Goal: Find specific page/section: Find specific page/section

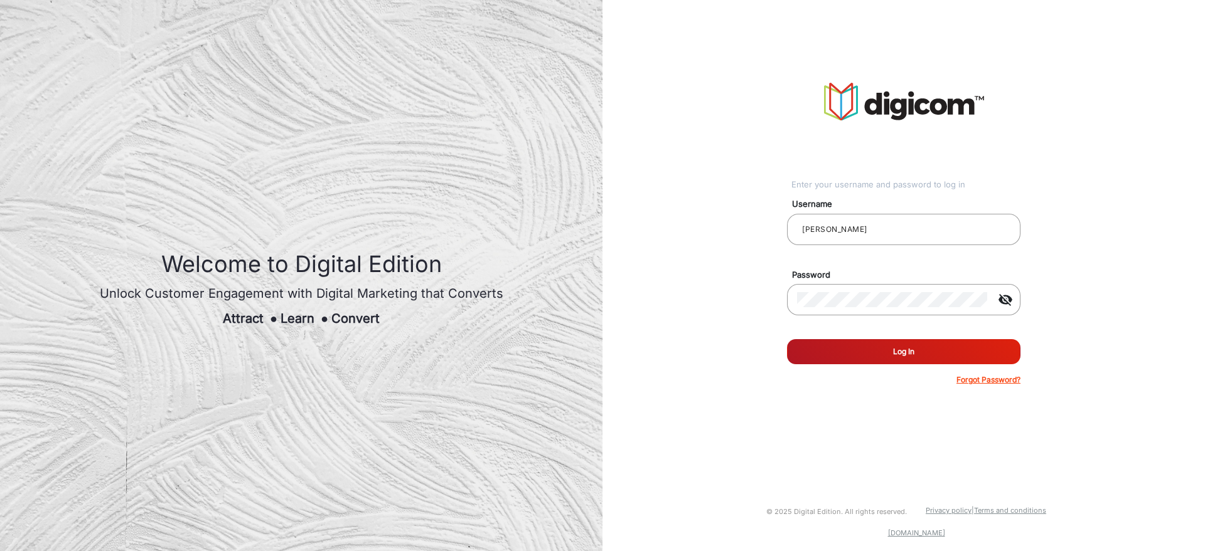
click at [898, 353] on button "Log In" at bounding box center [903, 351] width 233 height 25
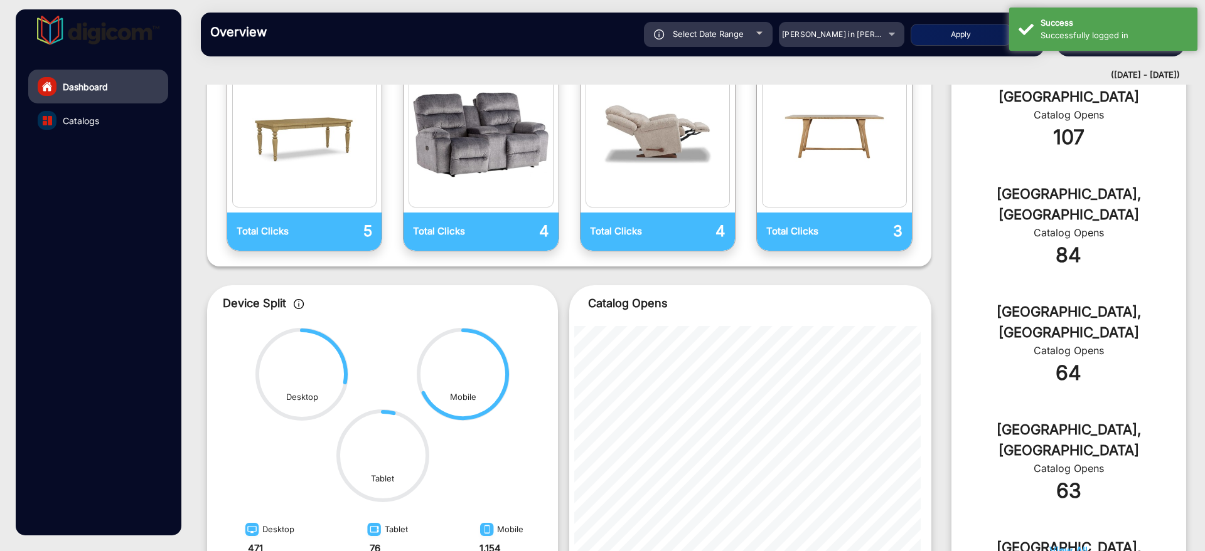
scroll to position [486, 0]
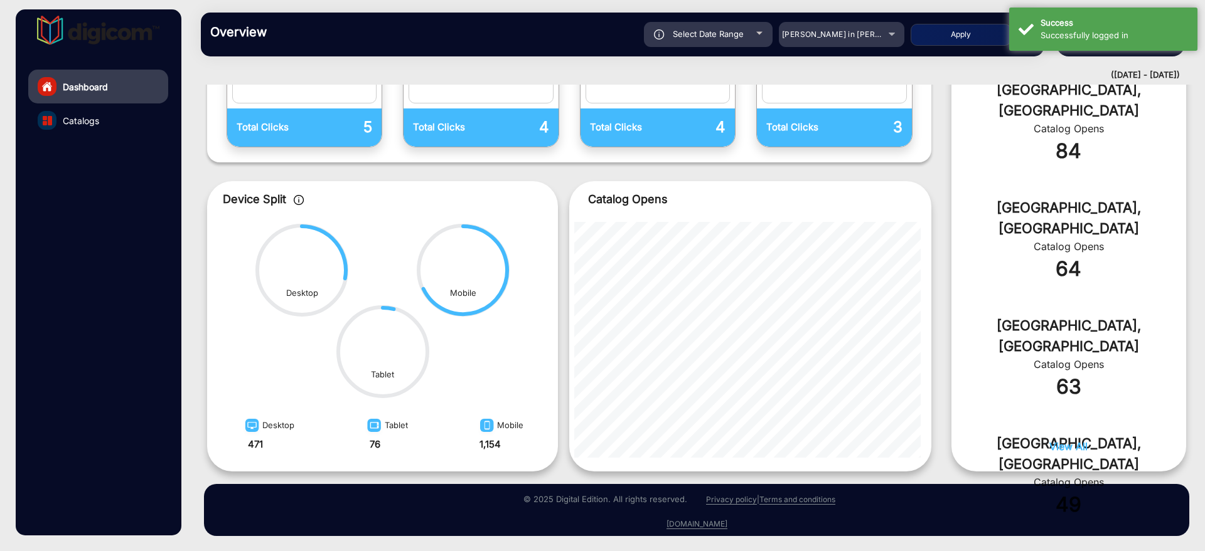
click at [120, 115] on link "Catalogs" at bounding box center [98, 121] width 140 height 34
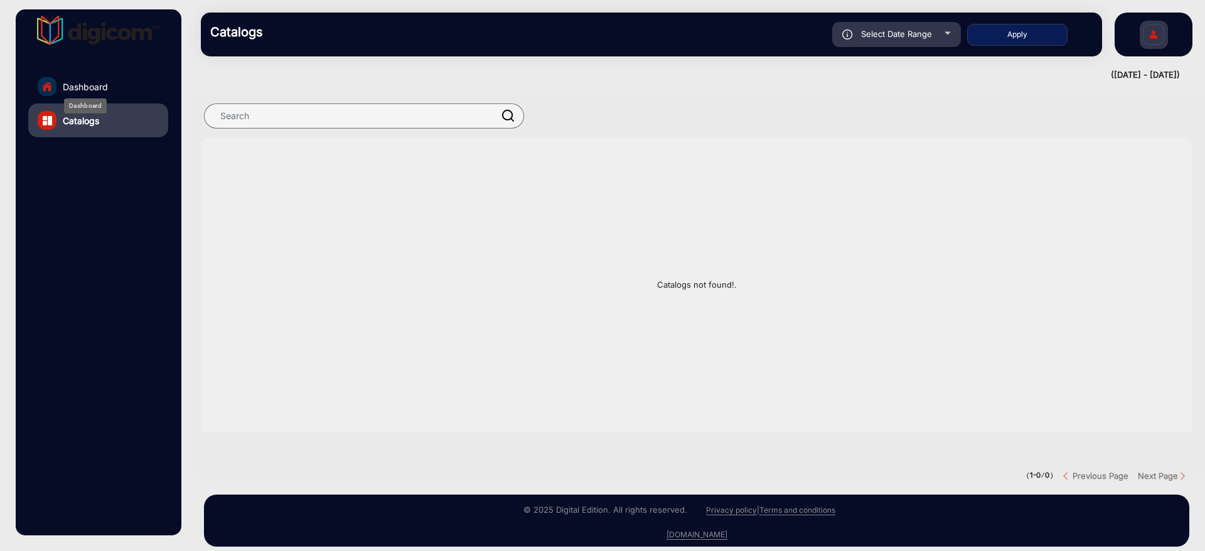
click at [70, 80] on span "Dashboard" at bounding box center [85, 86] width 45 height 13
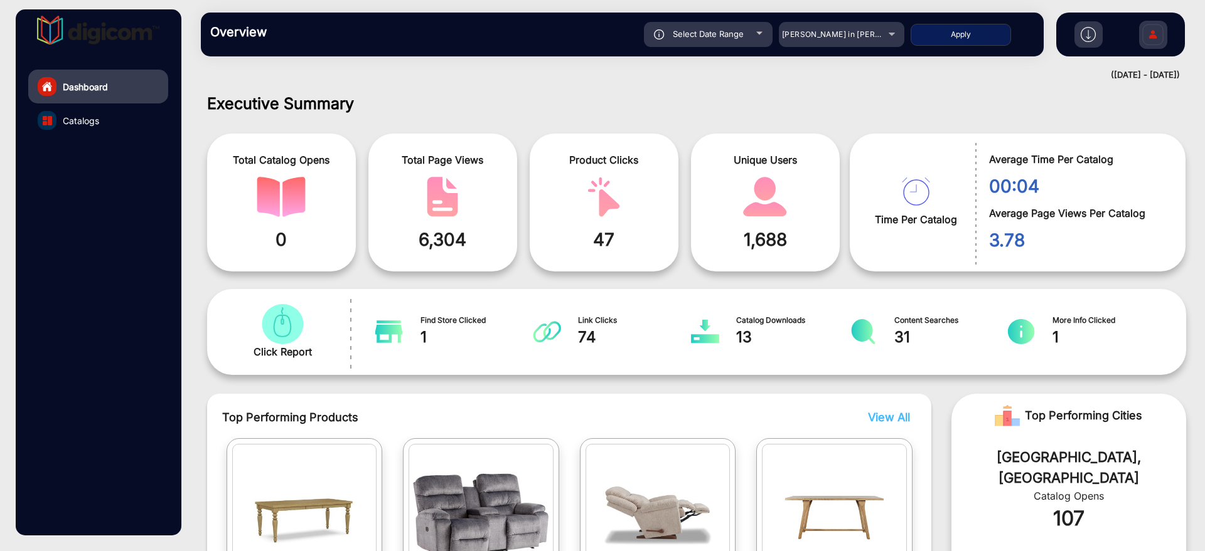
scroll to position [9, 0]
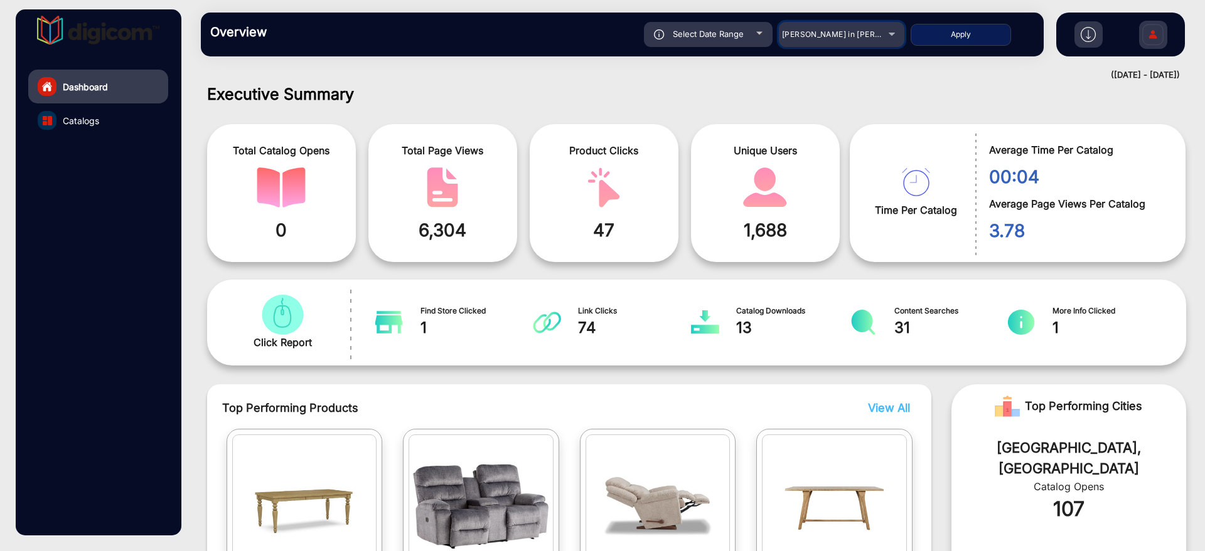
click at [880, 33] on div "[PERSON_NAME] in [PERSON_NAME]" at bounding box center [832, 34] width 100 height 15
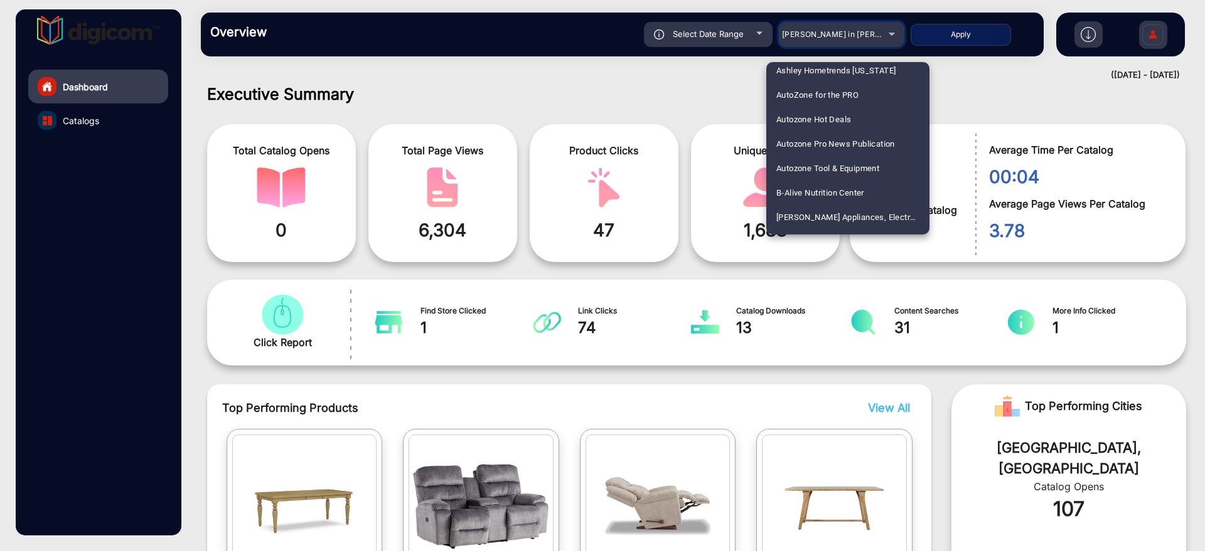
scroll to position [549, 0]
click at [802, 106] on span "[PERSON_NAME] - [GEOGRAPHIC_DATA] [GEOGRAPHIC_DATA]" at bounding box center [847, 117] width 143 height 24
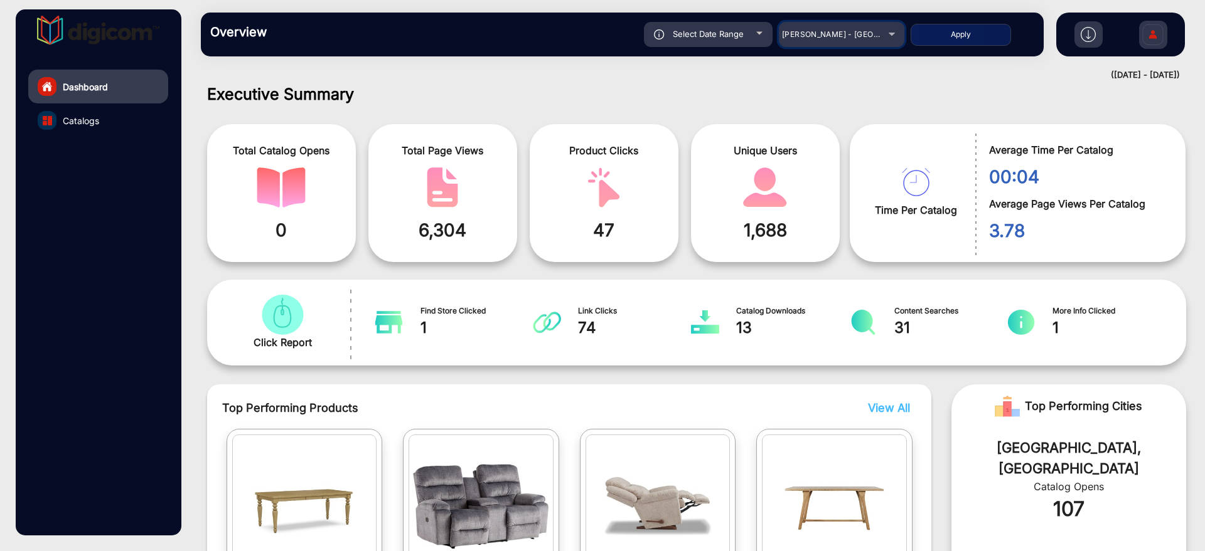
click at [837, 38] on span "[PERSON_NAME] - [GEOGRAPHIC_DATA] [GEOGRAPHIC_DATA]" at bounding box center [900, 33] width 237 height 9
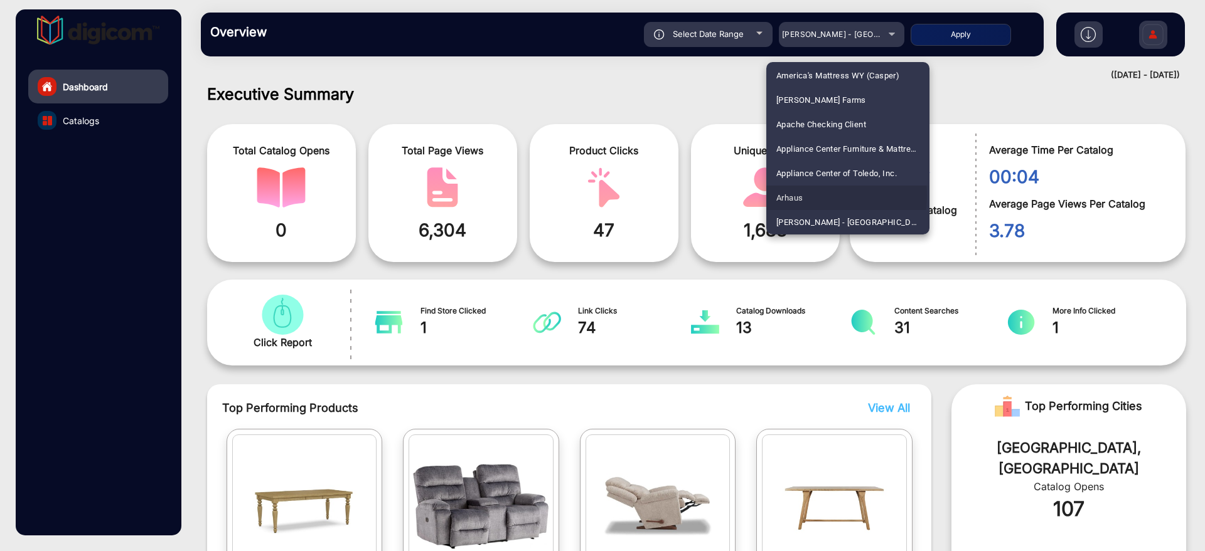
click at [798, 195] on span "Arhaus" at bounding box center [789, 198] width 26 height 24
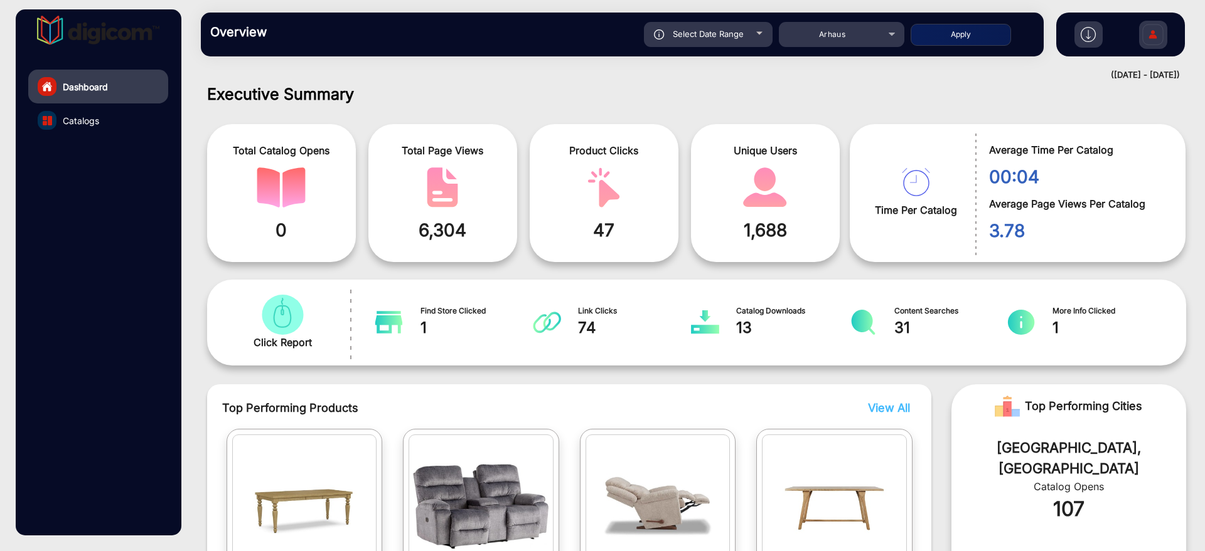
click at [937, 34] on button "Apply" at bounding box center [960, 35] width 100 height 22
type input "[DATE]"
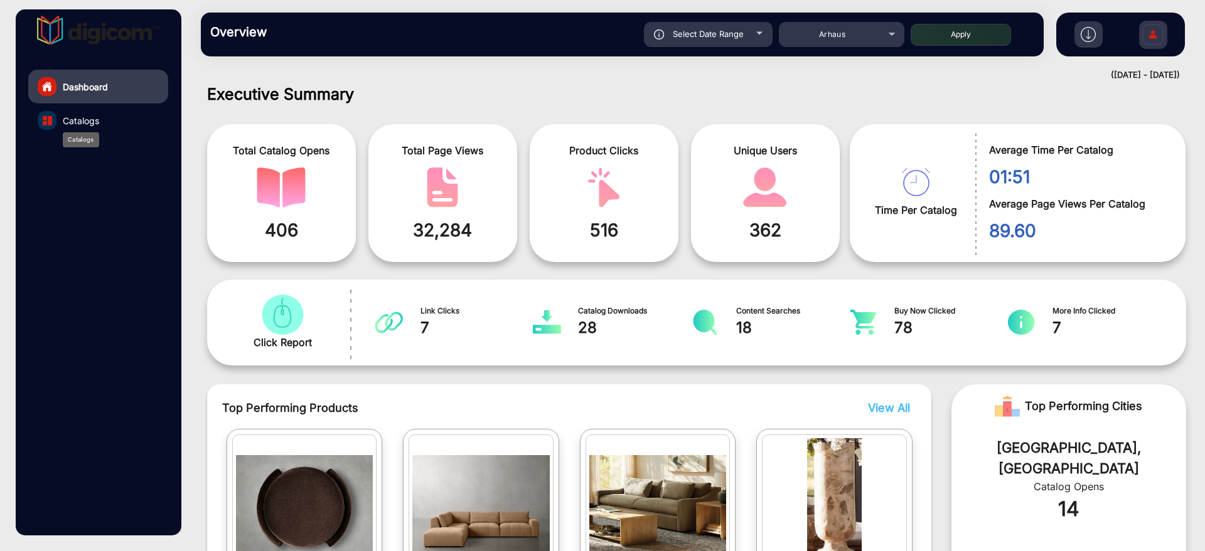
click at [92, 121] on span "Catalogs" at bounding box center [81, 120] width 36 height 13
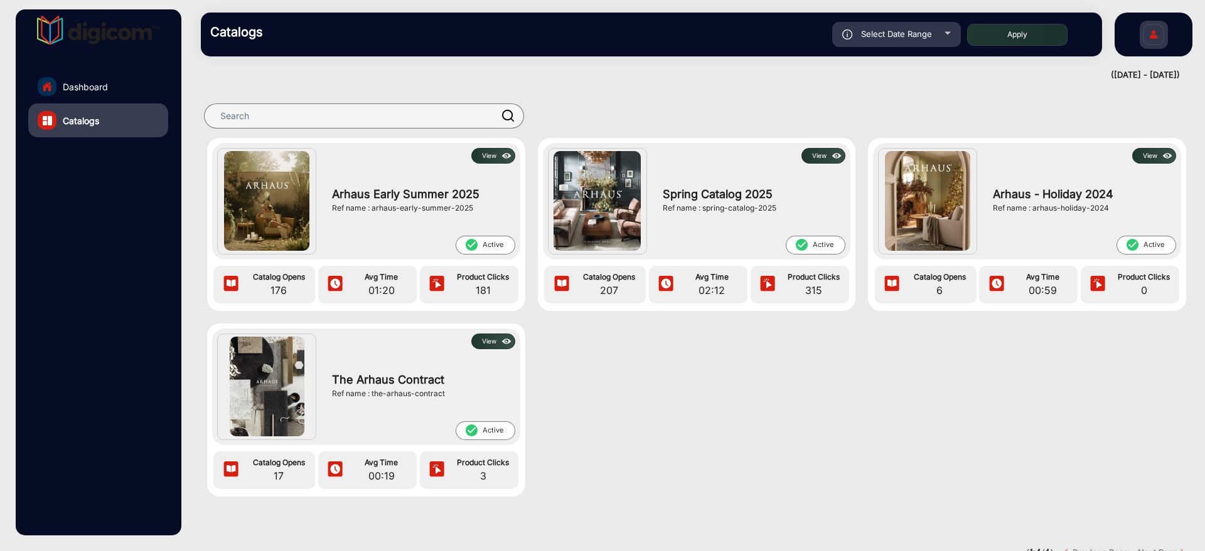
click at [480, 148] on button "View" at bounding box center [493, 156] width 44 height 16
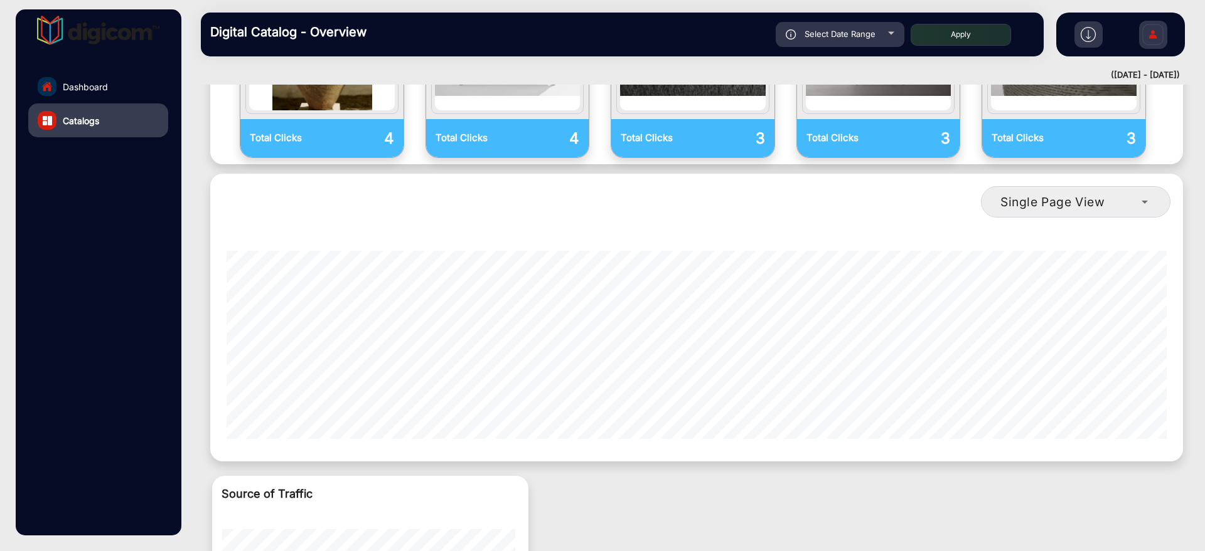
scroll to position [1105, 0]
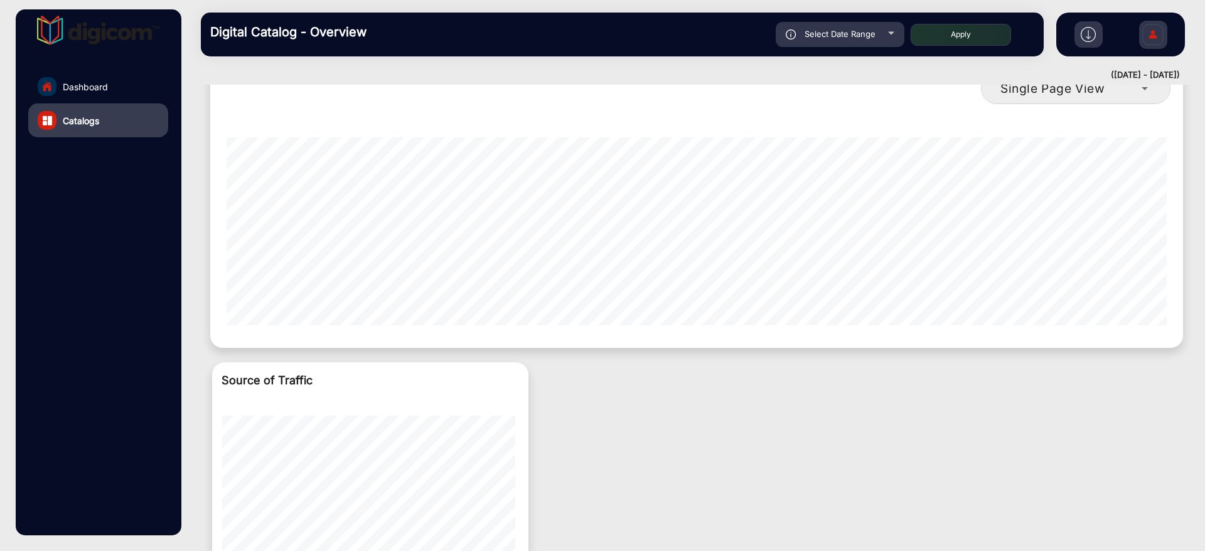
click at [713, 290] on div "single-page-view-4" at bounding box center [696, 226] width 960 height 219
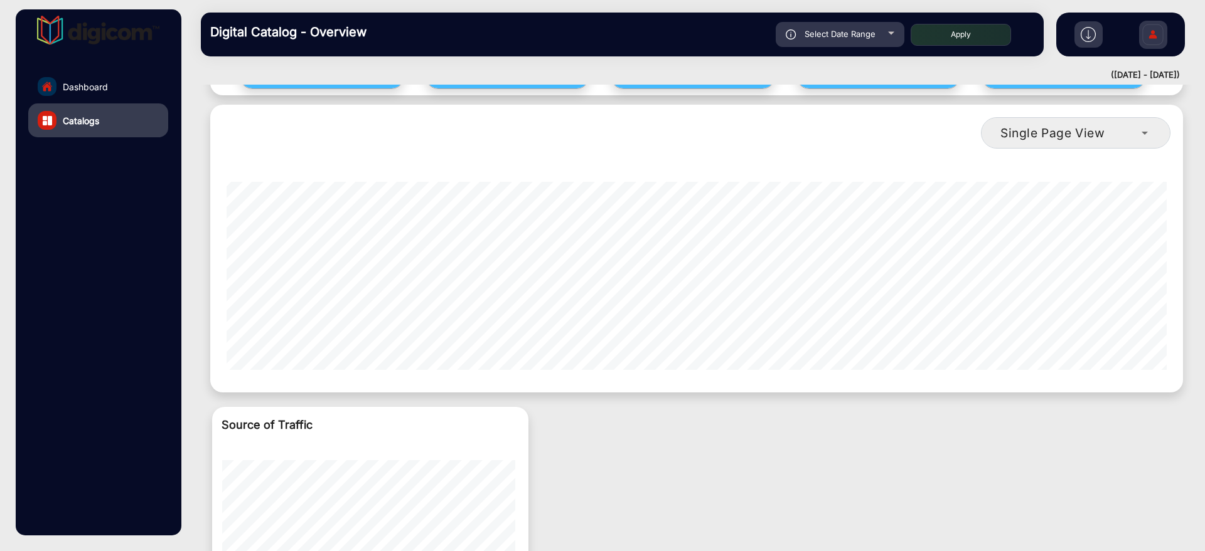
scroll to position [0, 0]
click at [125, 118] on link "Catalogs" at bounding box center [98, 121] width 140 height 34
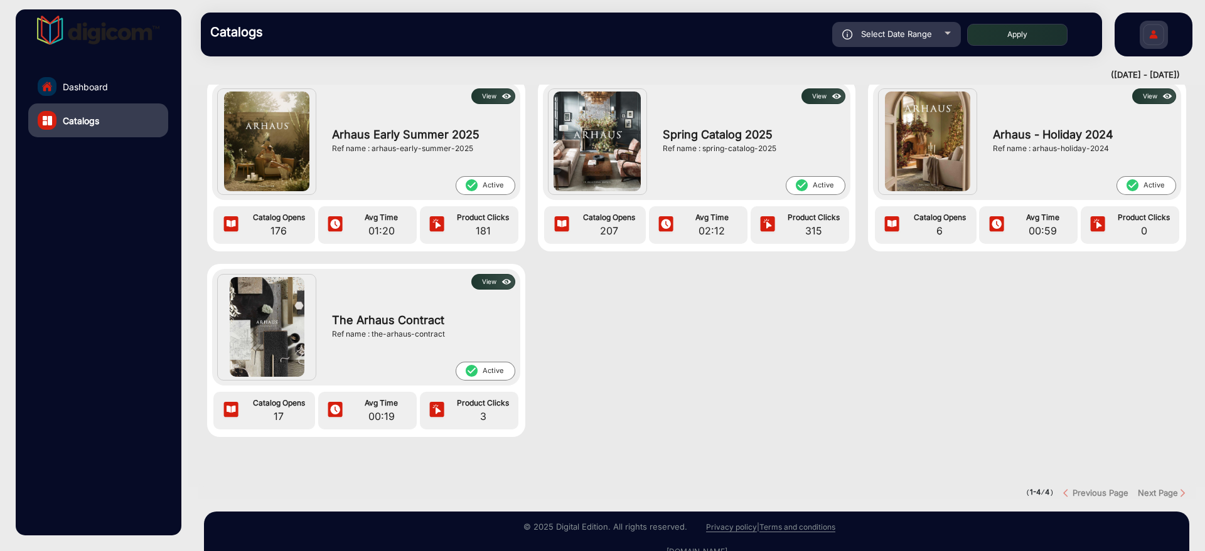
scroll to position [97, 0]
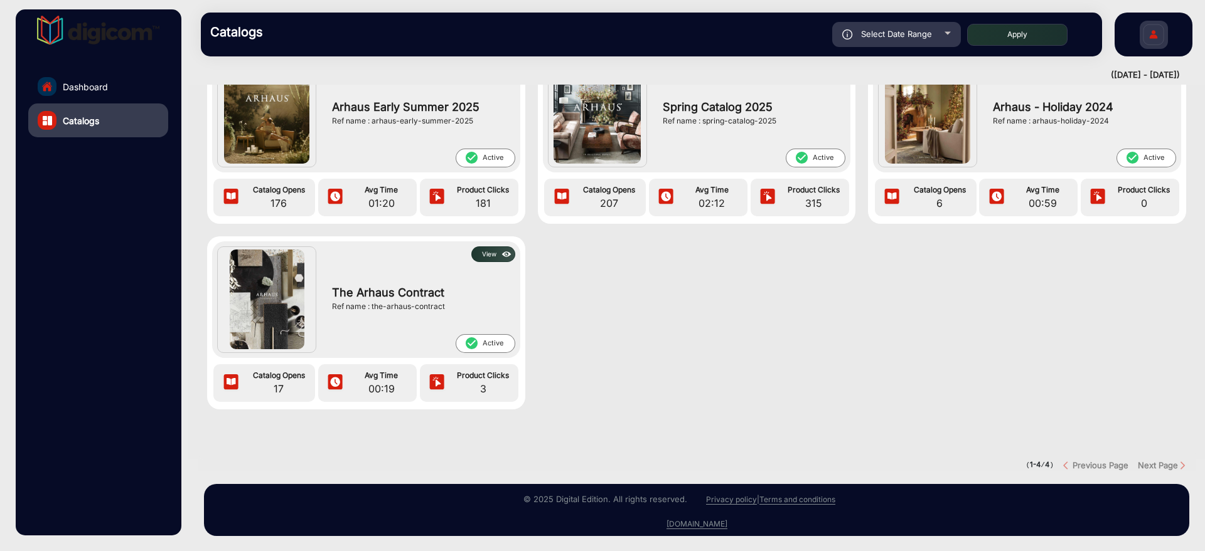
click at [1156, 353] on div "Next Page" at bounding box center [1166, 466] width 58 height 13
drag, startPoint x: 837, startPoint y: 299, endPoint x: 841, endPoint y: 281, distance: 18.0
click at [838, 290] on div "View Arhaus Early Summer 2025 Ref name : arhaus-early-summer-2025 check_circle …" at bounding box center [696, 243] width 1016 height 384
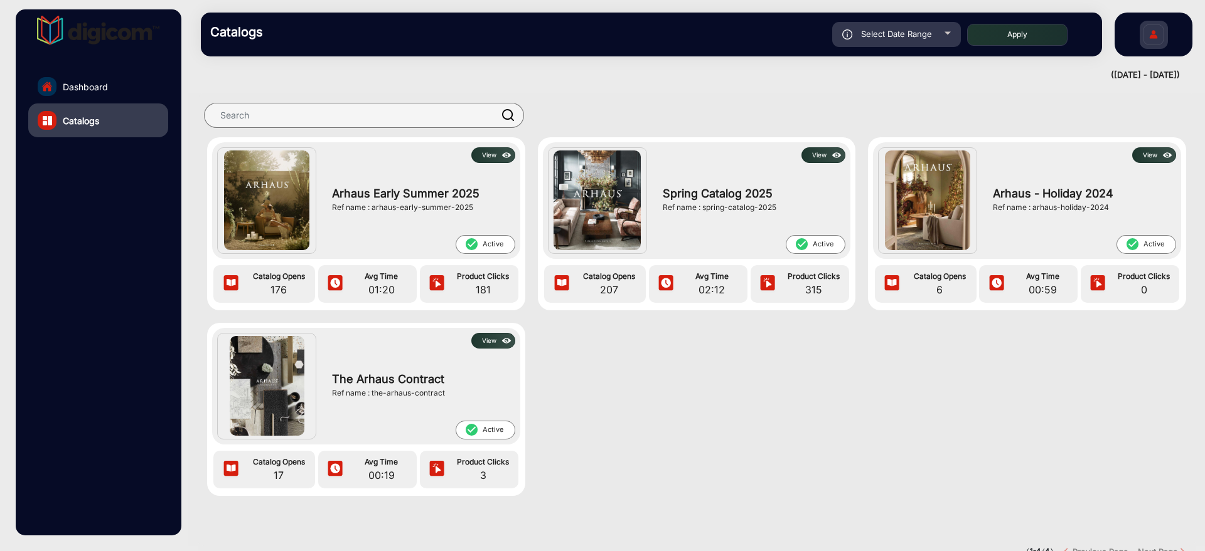
scroll to position [0, 0]
click at [903, 11] on div "Catalogs Select Date Range [DATE] [DATE] – [DATE] [DATE] Arhaus Apply falsefals…" at bounding box center [696, 34] width 1016 height 69
click at [904, 42] on div "Select Date Range" at bounding box center [896, 34] width 129 height 25
type input "[DATE]"
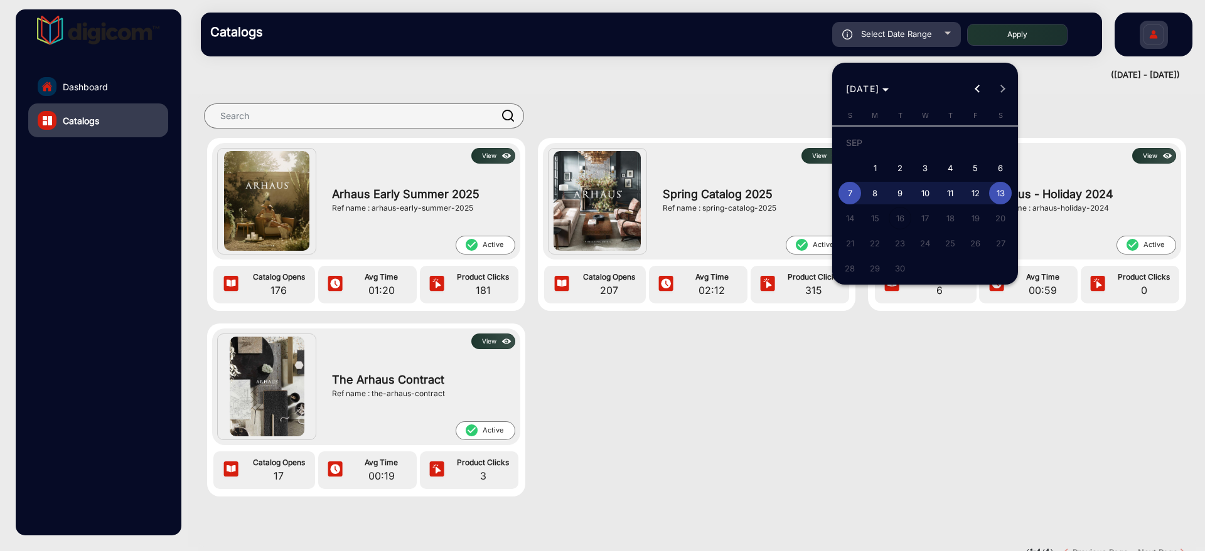
click at [112, 78] on div at bounding box center [602, 275] width 1205 height 551
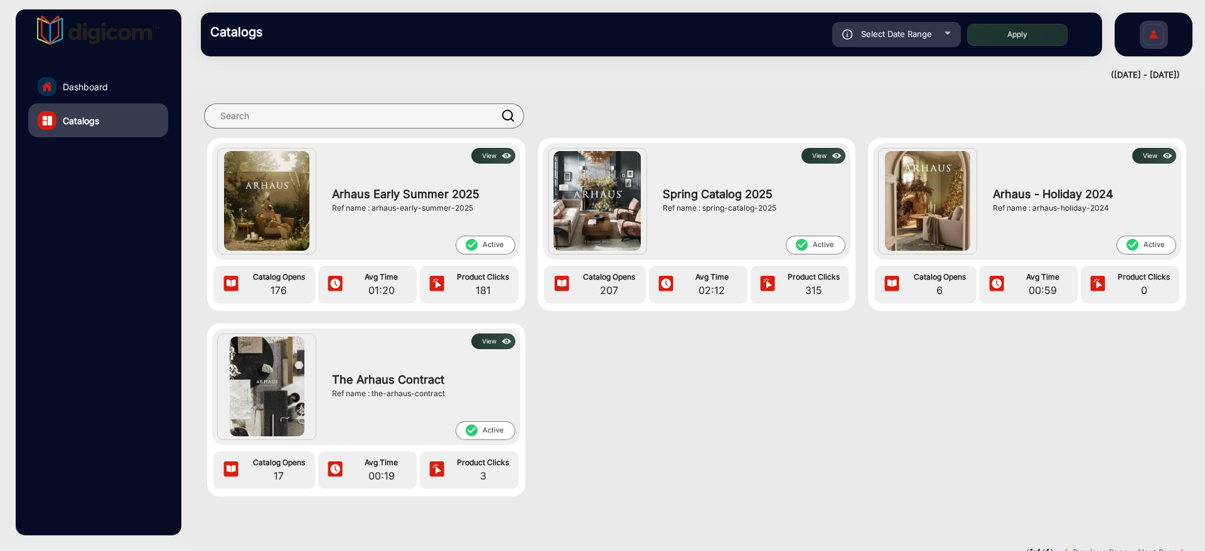
click at [111, 78] on link "Dashboard" at bounding box center [98, 87] width 140 height 34
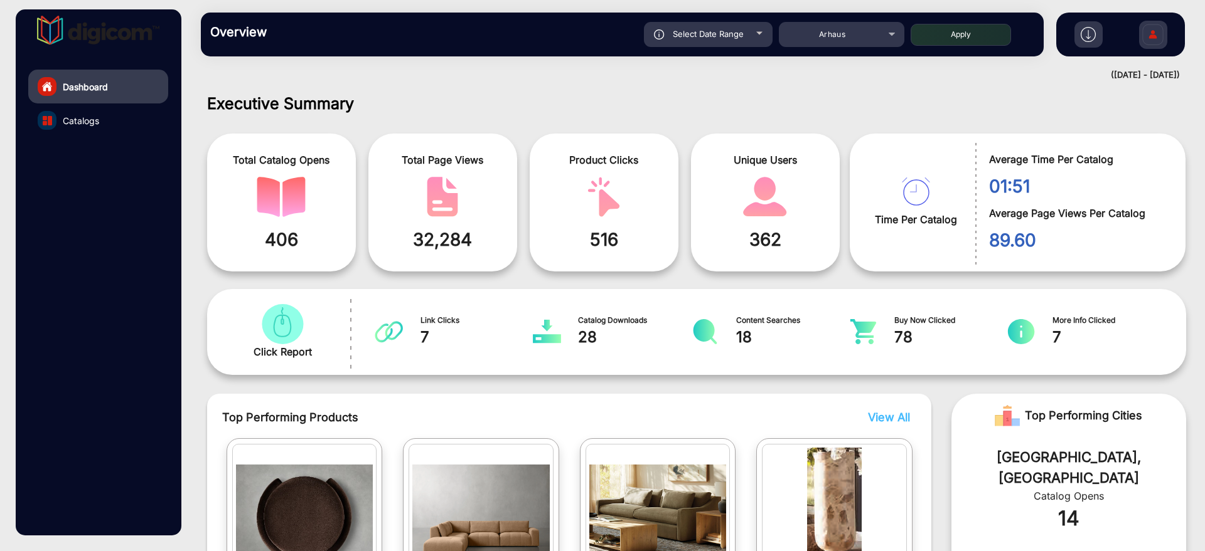
scroll to position [9, 0]
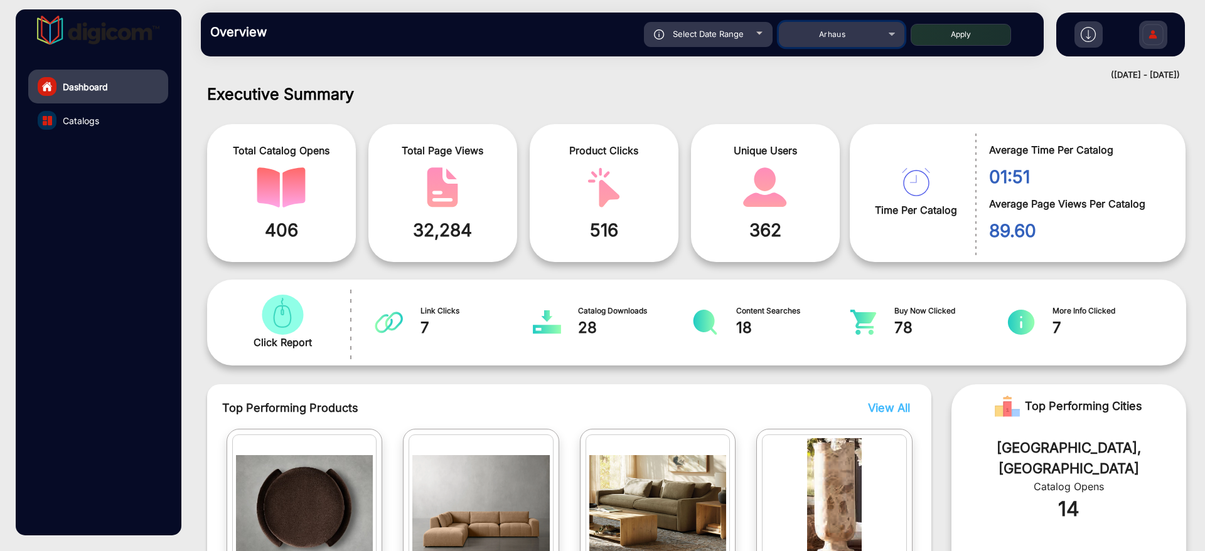
click at [796, 35] on div "Arhaus" at bounding box center [832, 34] width 100 height 15
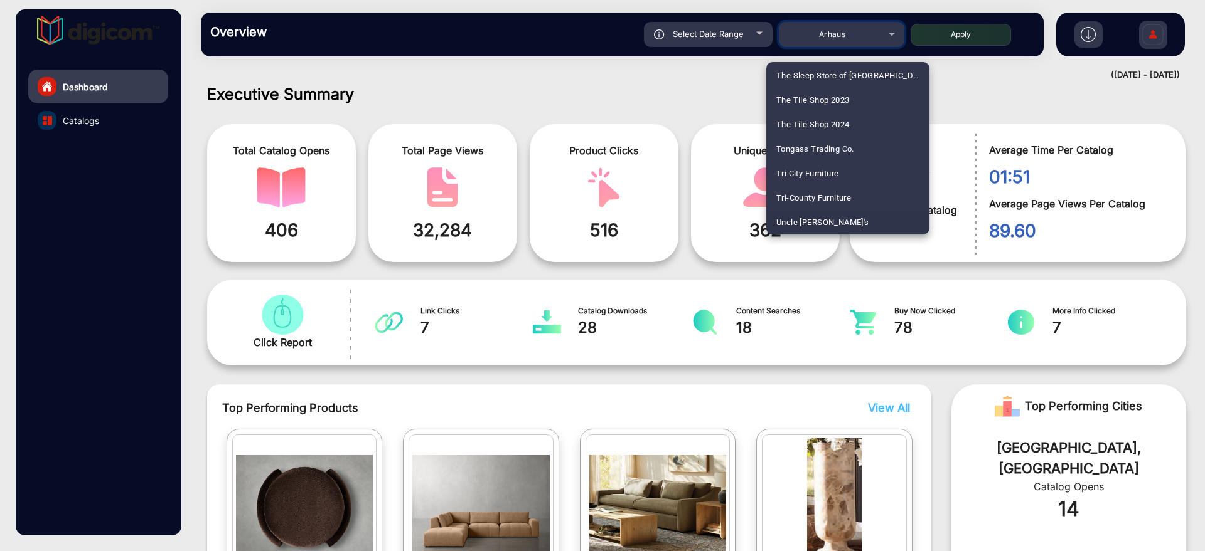
scroll to position [3160, 0]
click at [870, 219] on mat-option "United Supermarket" at bounding box center [847, 222] width 163 height 24
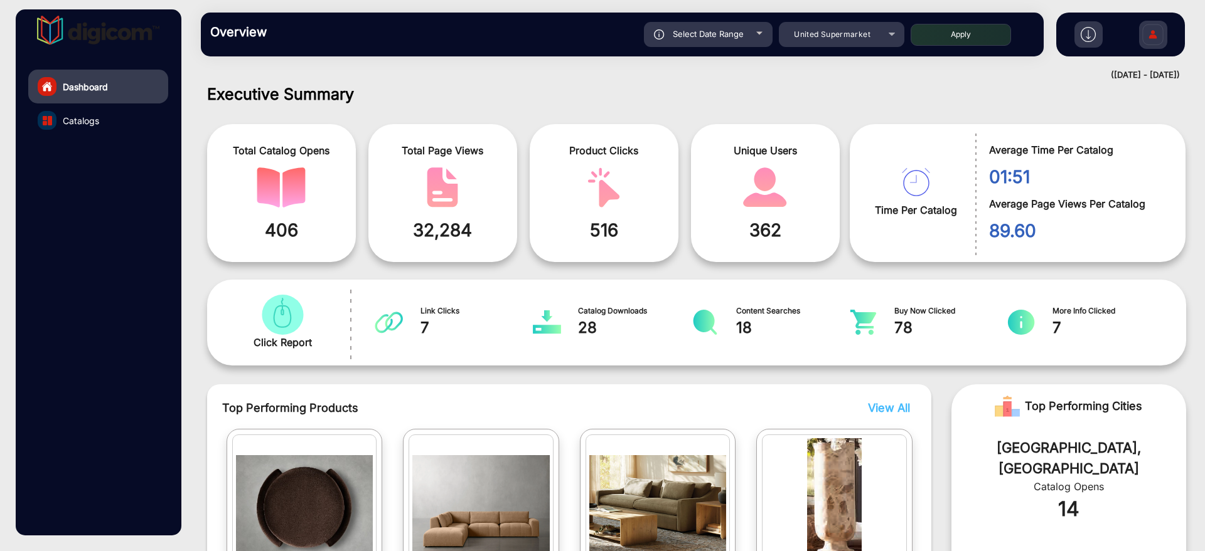
click at [972, 36] on button "Apply" at bounding box center [960, 35] width 100 height 22
type input "[DATE]"
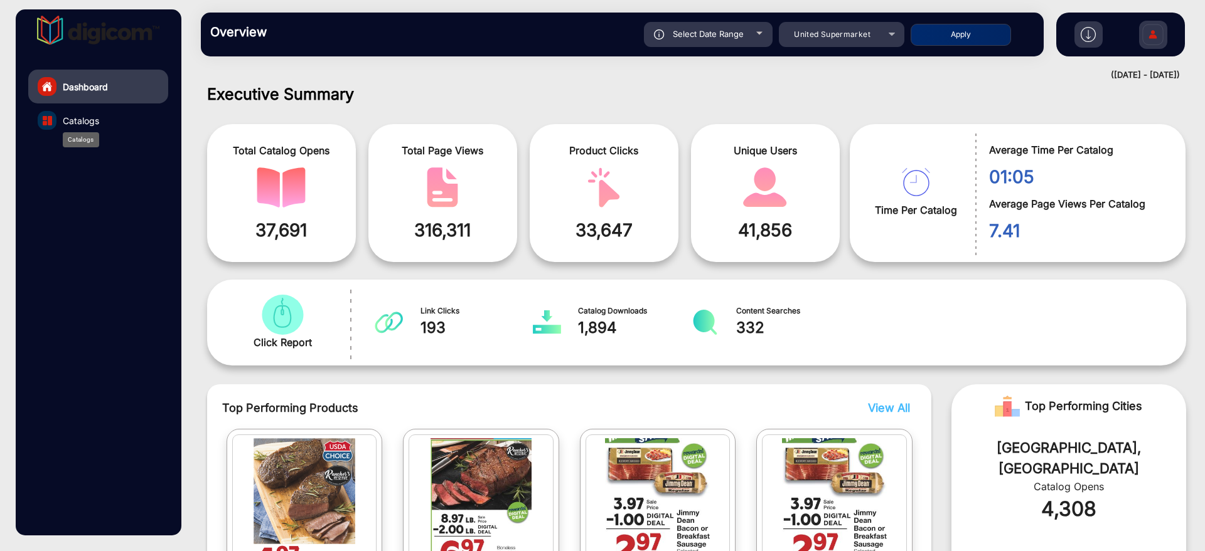
click at [88, 126] on span "Catalogs" at bounding box center [81, 120] width 36 height 13
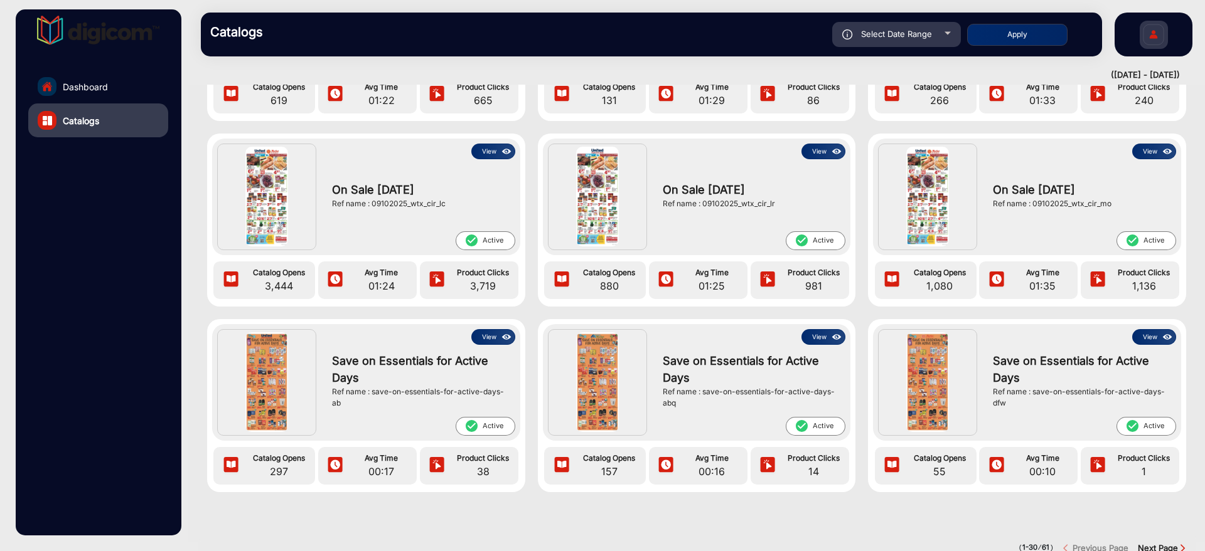
scroll to position [1582, 0]
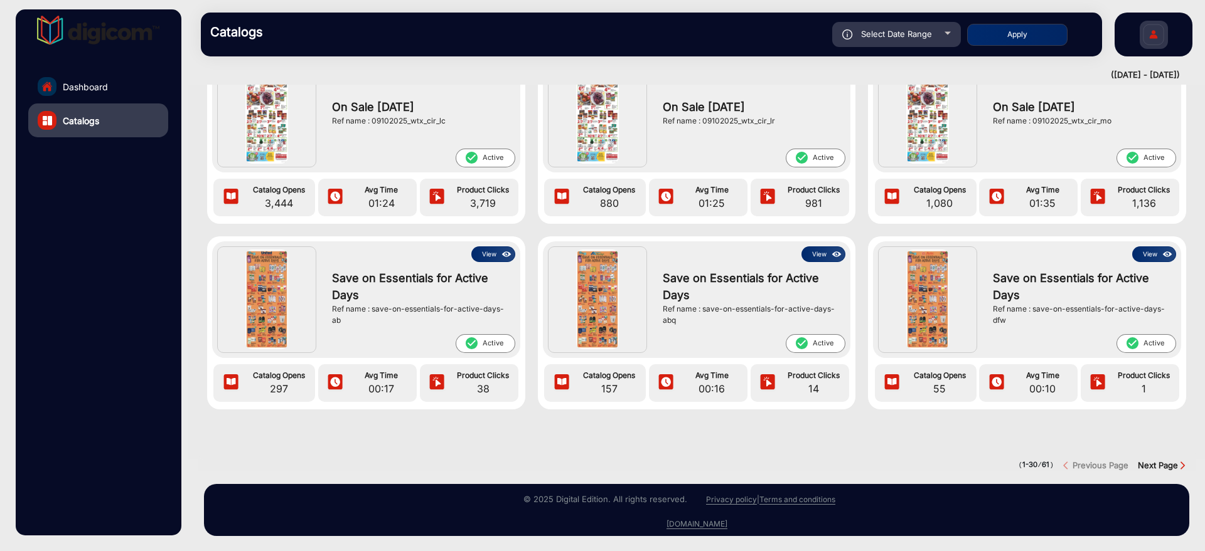
click at [1158, 353] on strong "Next Page" at bounding box center [1157, 466] width 40 height 10
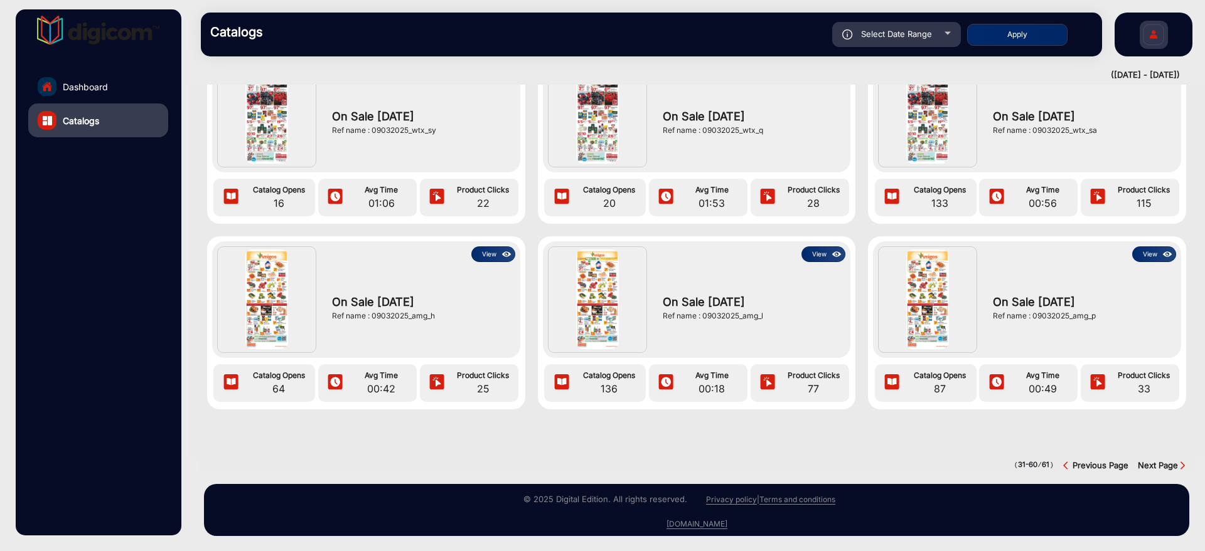
click at [1158, 353] on strong "Next Page" at bounding box center [1157, 466] width 40 height 10
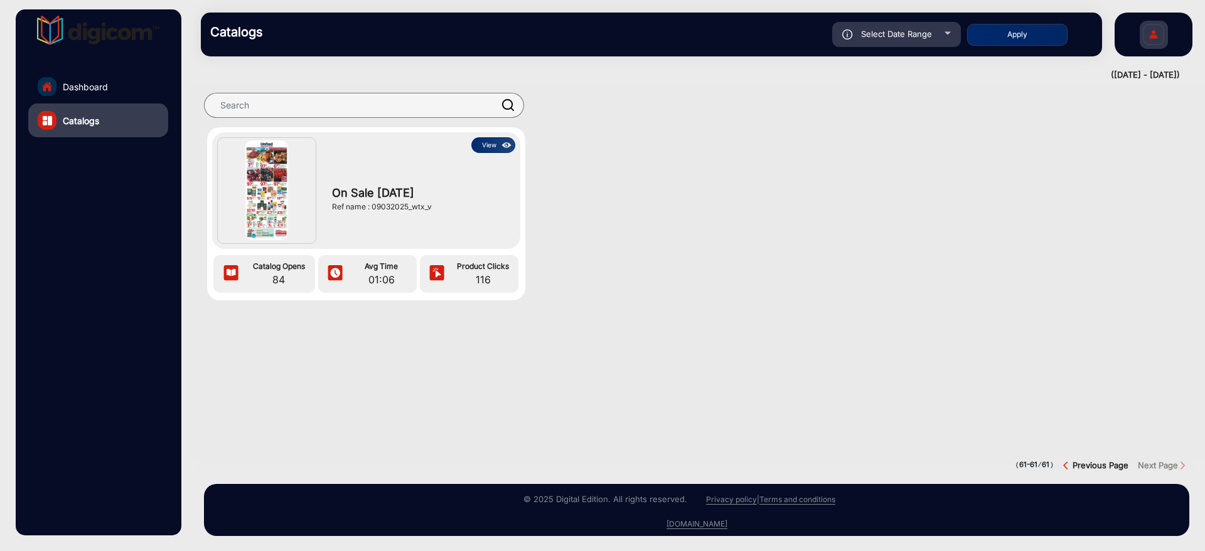
click at [1100, 353] on div "Previous Page" at bounding box center [1095, 466] width 65 height 13
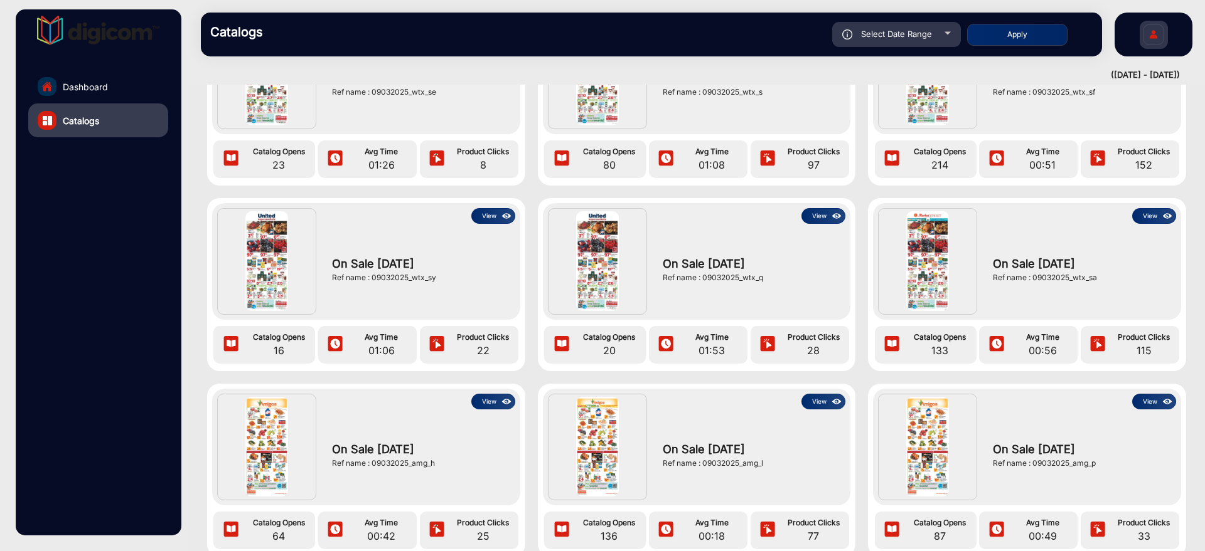
scroll to position [1582, 0]
